Goal: Connect with others: Connect with other users

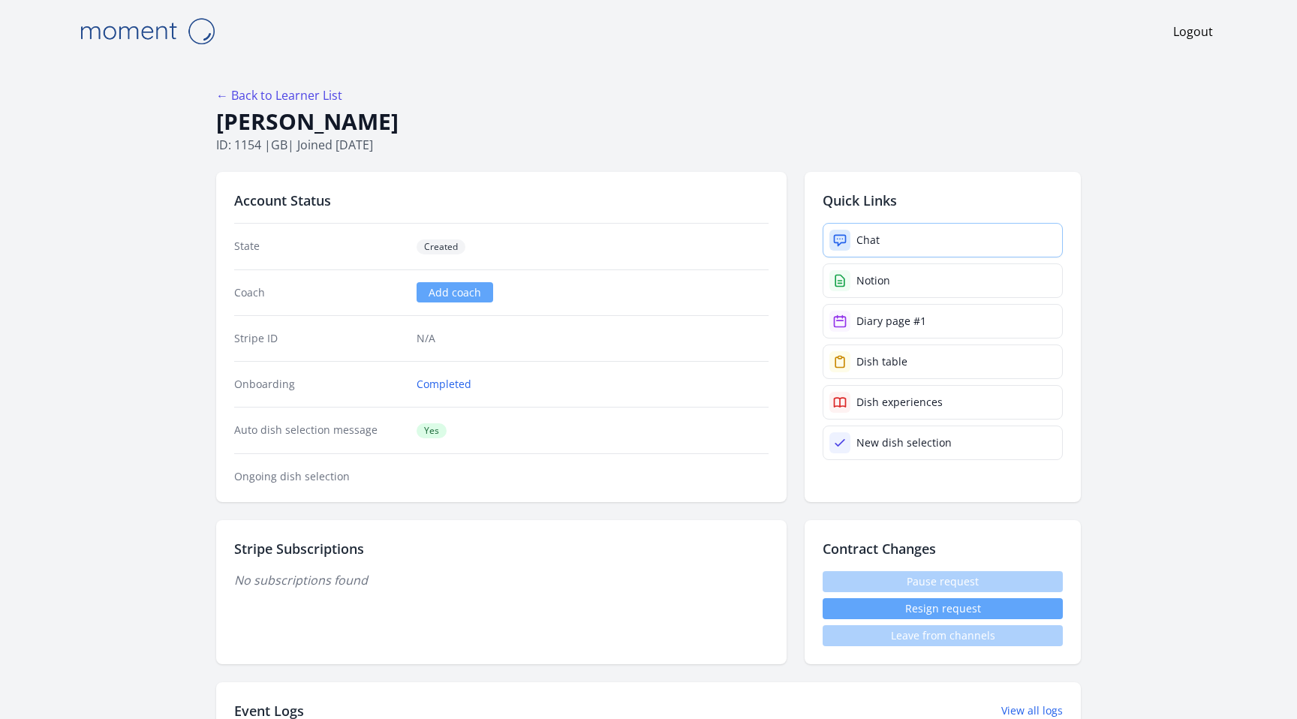
click at [902, 245] on link "Chat" at bounding box center [943, 240] width 240 height 35
